Goal: Task Accomplishment & Management: Use online tool/utility

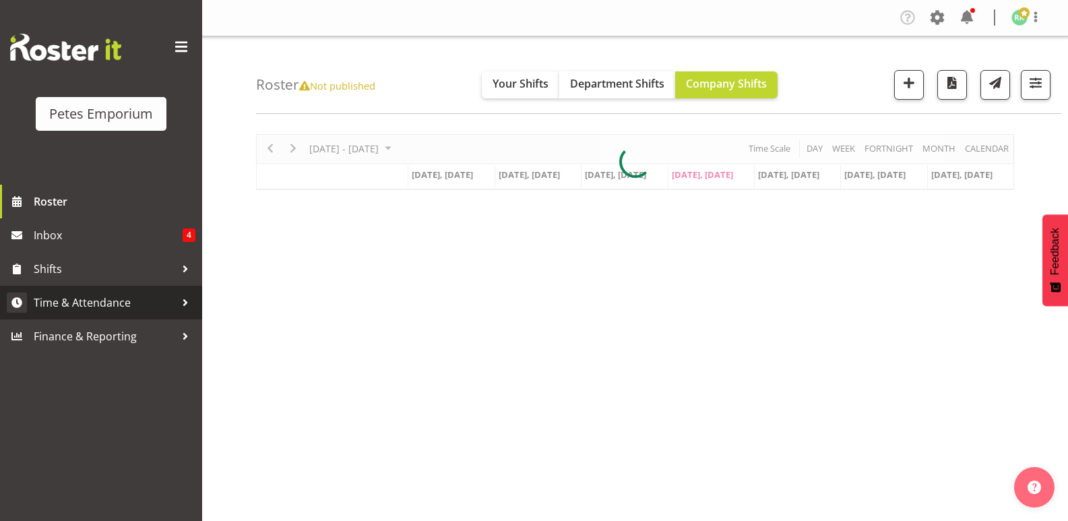
click at [122, 312] on span "Time & Attendance" at bounding box center [105, 302] width 142 height 20
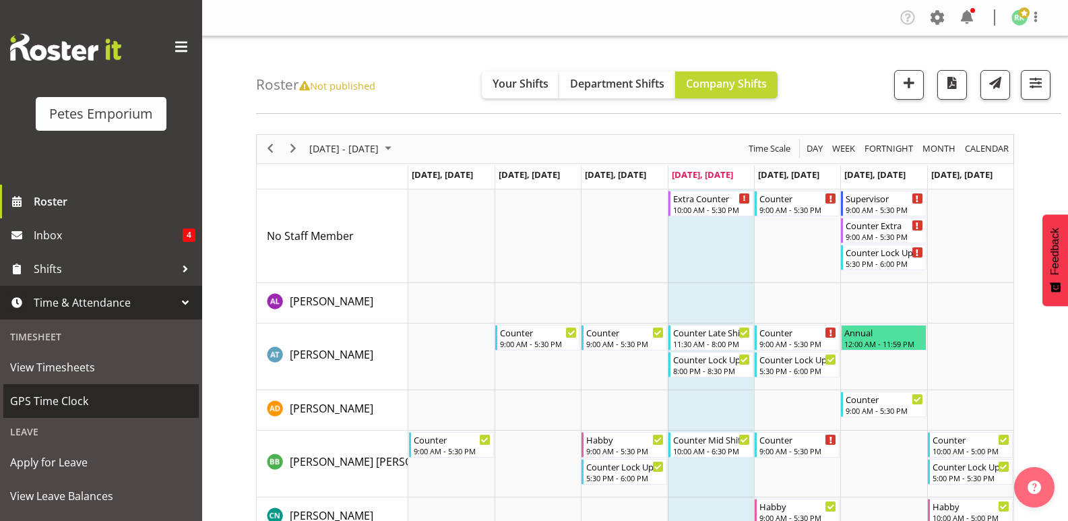
click at [65, 400] on span "GPS Time Clock" at bounding box center [101, 401] width 182 height 20
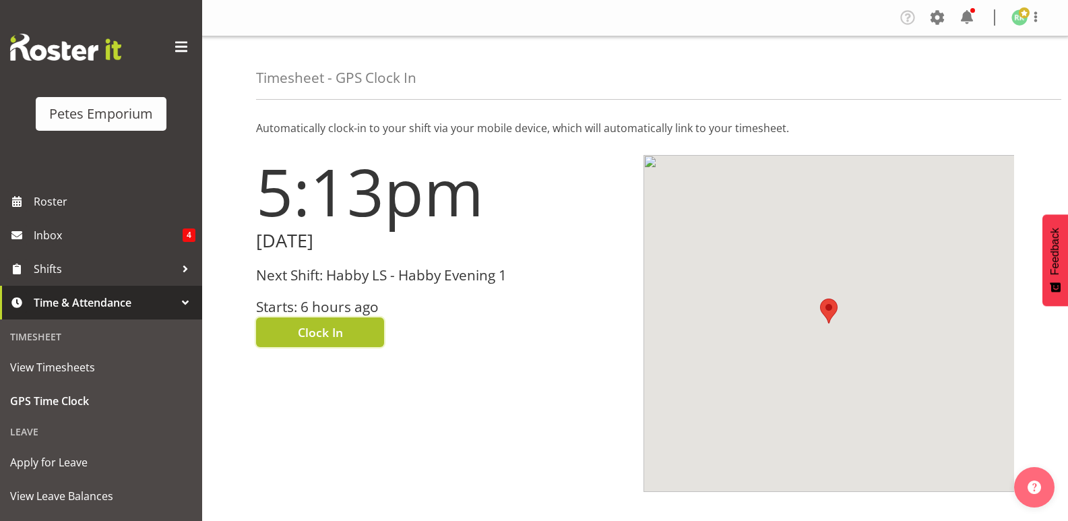
click at [341, 326] on span "Clock In" at bounding box center [320, 332] width 45 height 18
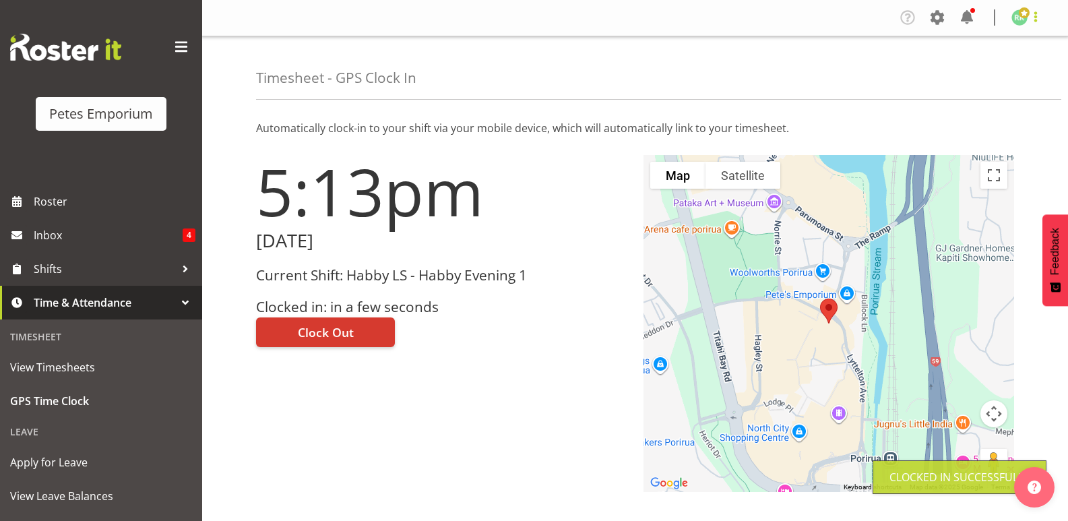
click at [1030, 17] on span at bounding box center [1036, 17] width 16 height 16
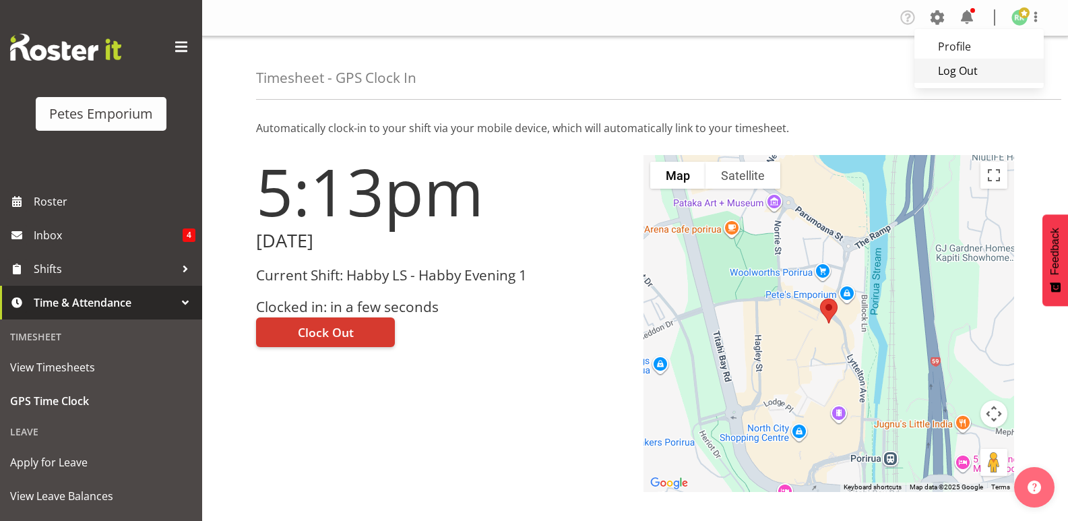
click at [970, 74] on link "Log Out" at bounding box center [978, 71] width 129 height 24
